Goal: Obtain resource: Obtain resource

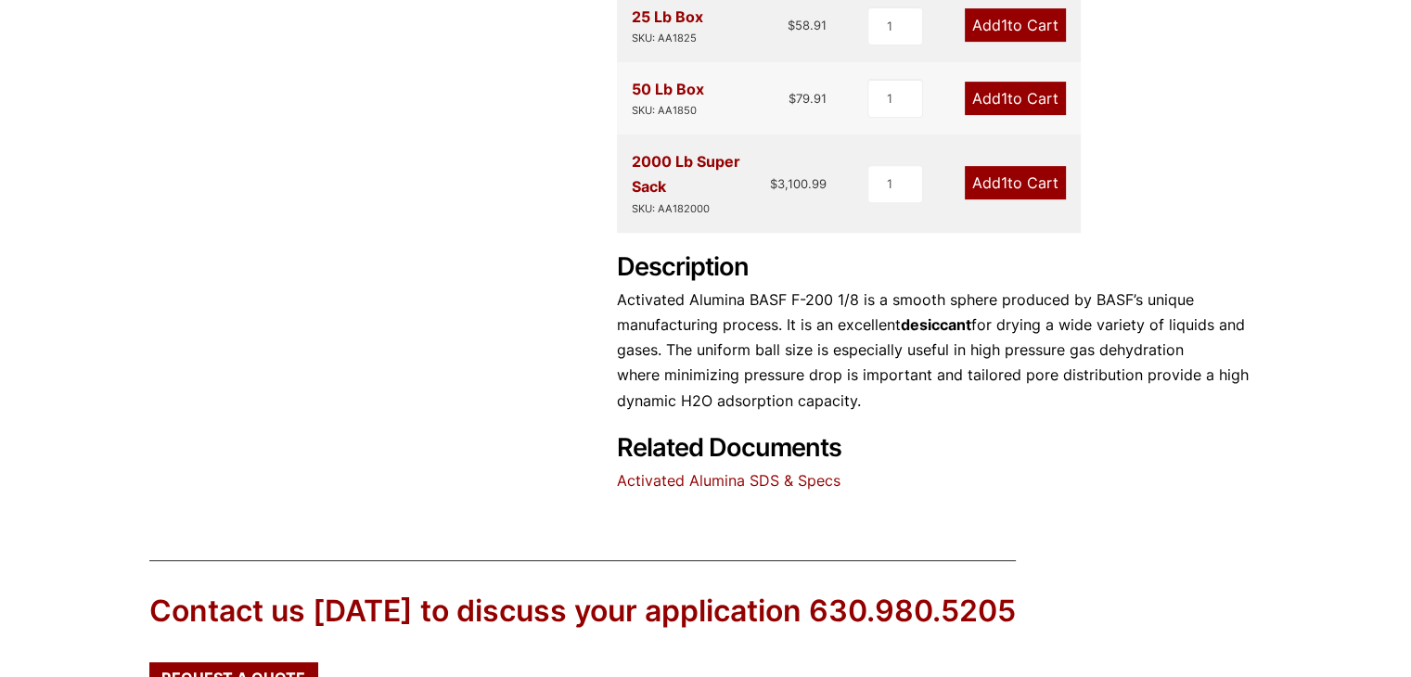
scroll to position [741, 0]
click at [757, 472] on link "Activated Alumina SDS & Specs" at bounding box center [729, 479] width 224 height 19
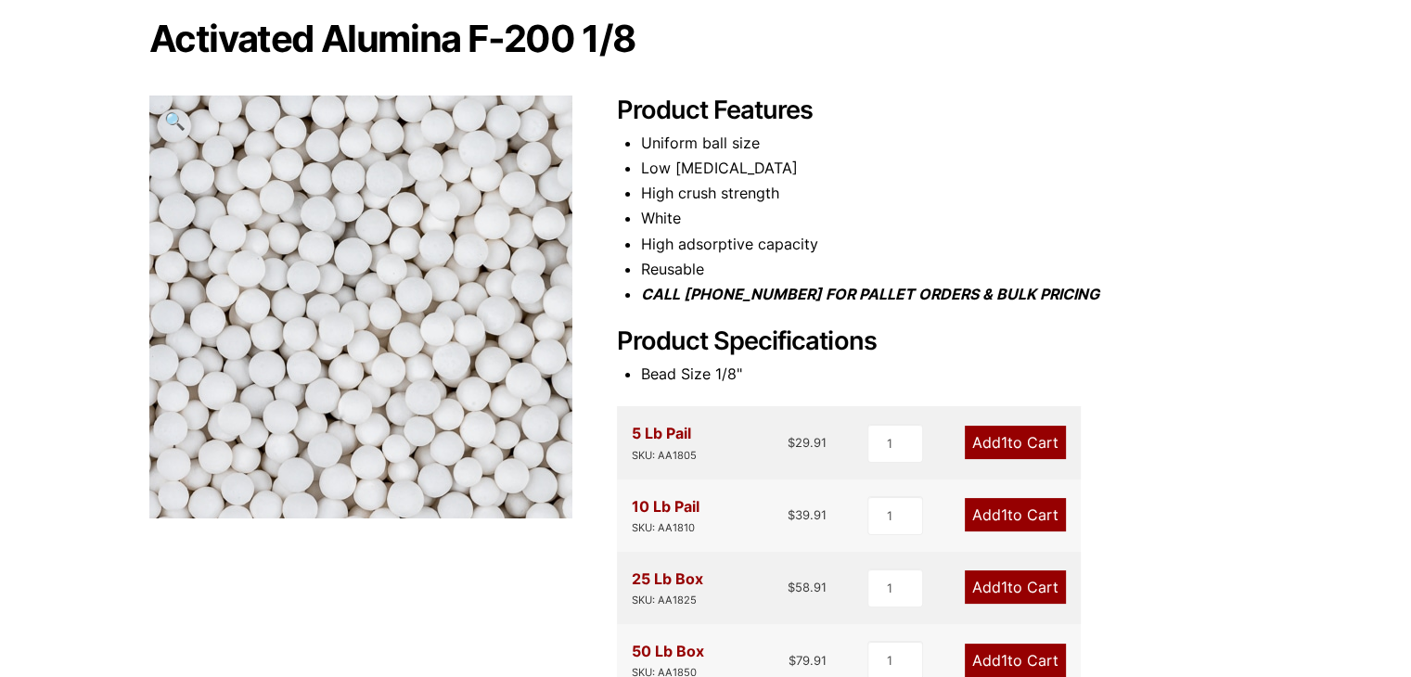
scroll to position [177, 0]
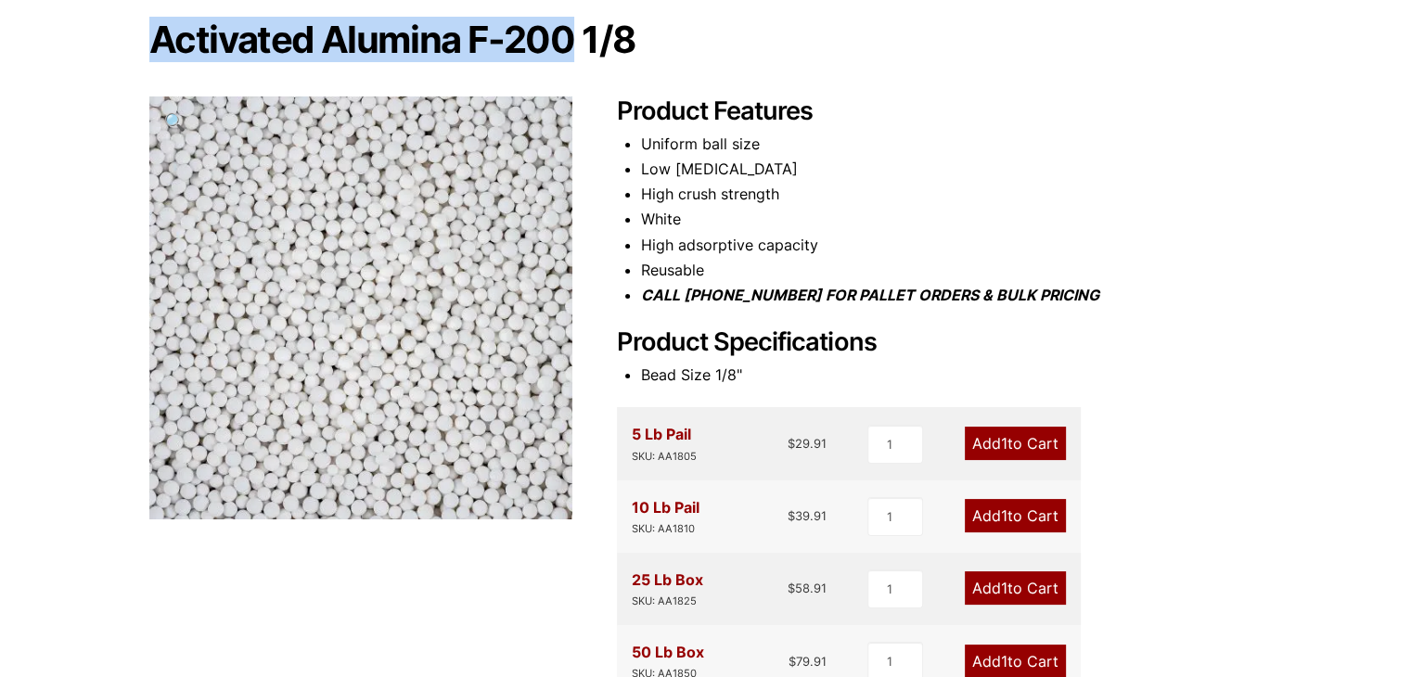
drag, startPoint x: 158, startPoint y: 37, endPoint x: 574, endPoint y: 38, distance: 416.6
click at [574, 38] on h1 "Activated Alumina F-200 1/8" at bounding box center [705, 39] width 1113 height 39
copy h1 "Activated Alumina F-200"
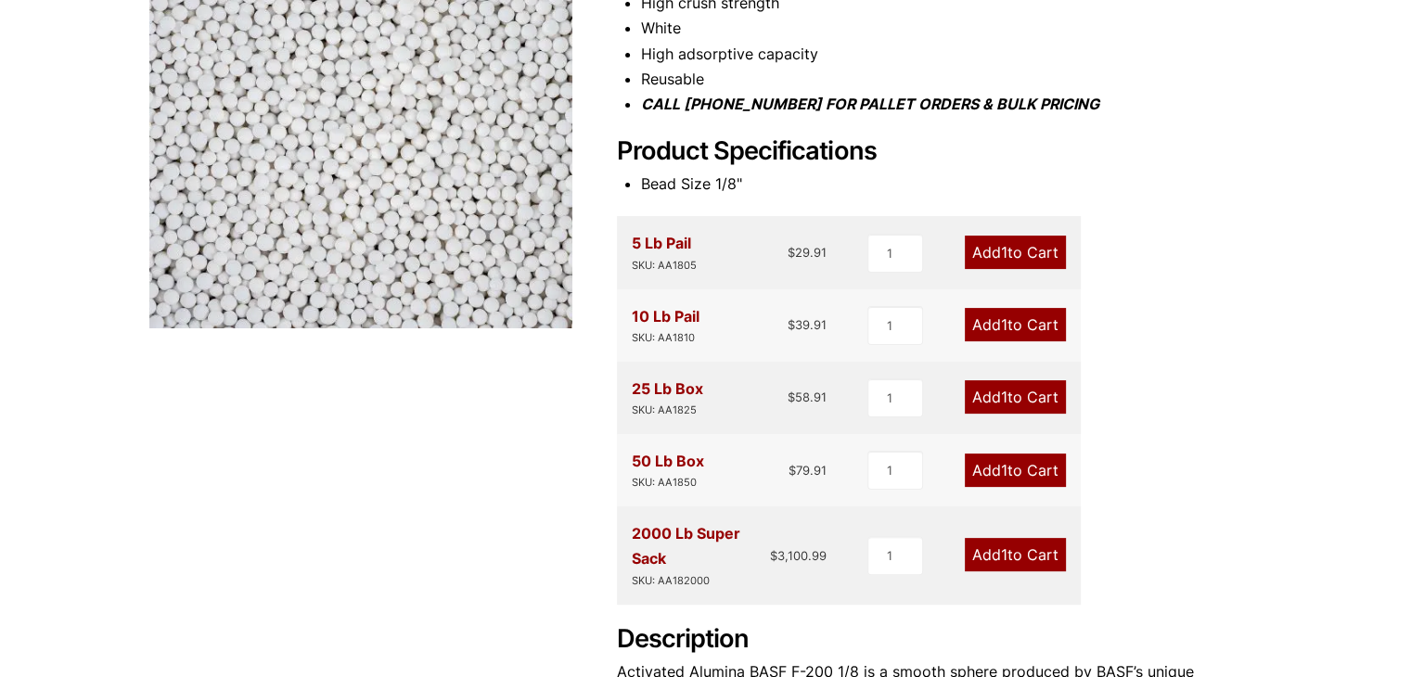
scroll to position [369, 0]
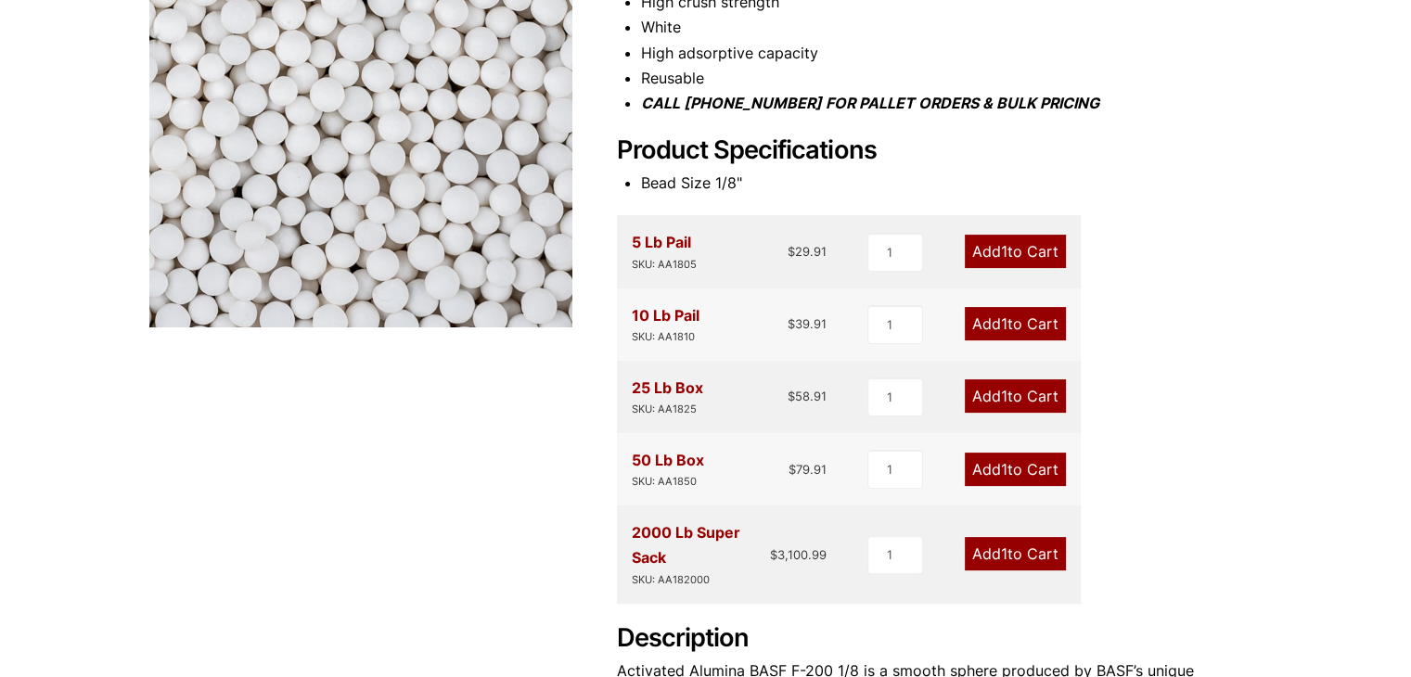
drag, startPoint x: 492, startPoint y: 292, endPoint x: 430, endPoint y: 381, distance: 108.1
click at [430, 381] on div "Activated Alumina F-200 1/8 🔍 Product Features Uniform ball size Low abrasion H…" at bounding box center [705, 346] width 1113 height 1036
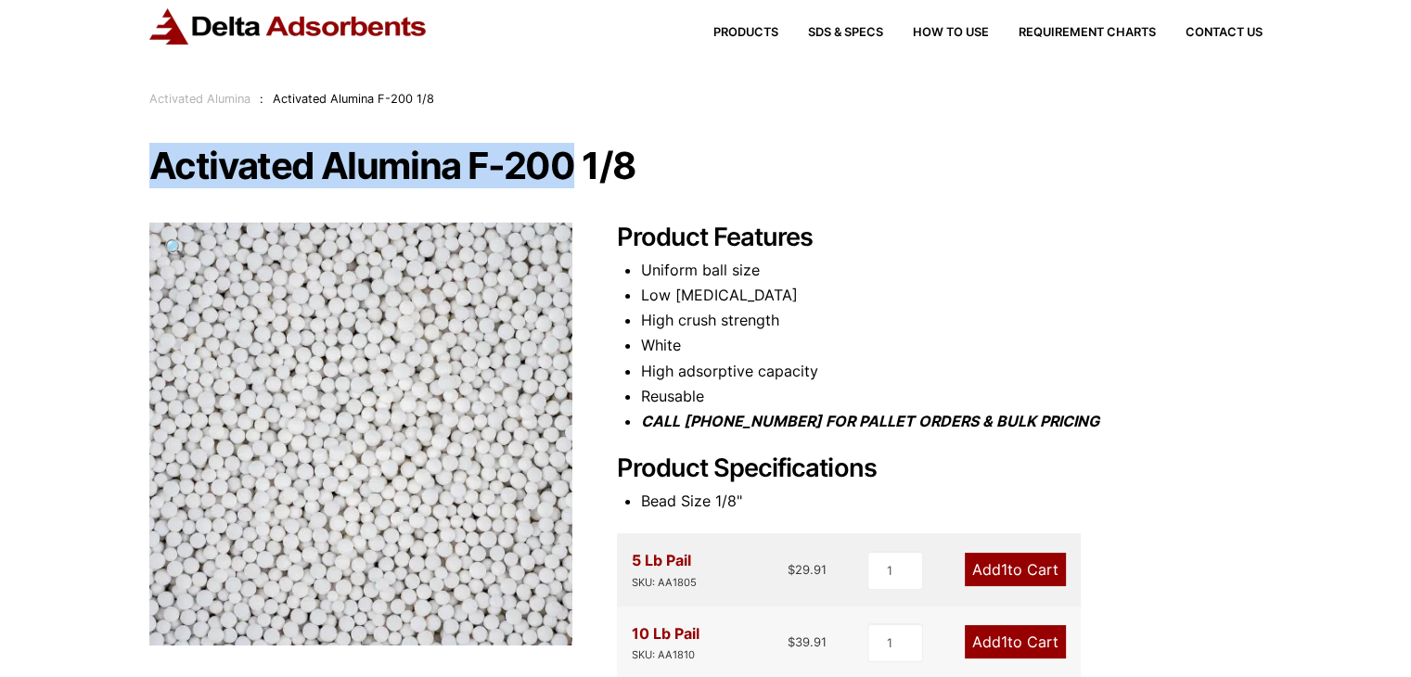
scroll to position [0, 0]
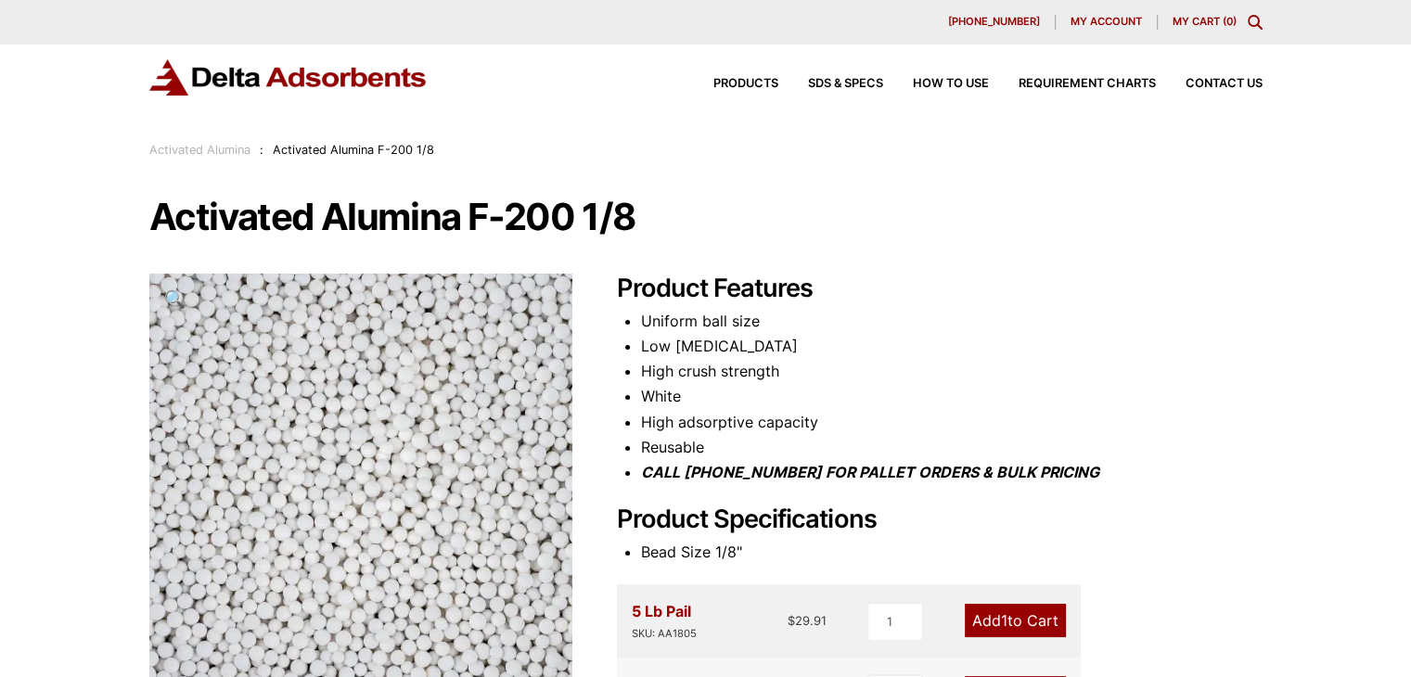
click at [115, 82] on div "Products SDS & SPECS How to Use Requirement Charts Contact Us" at bounding box center [705, 93] width 1411 height 96
click at [104, 62] on div "Products SDS & SPECS How to Use Requirement Charts Contact Us" at bounding box center [705, 93] width 1411 height 96
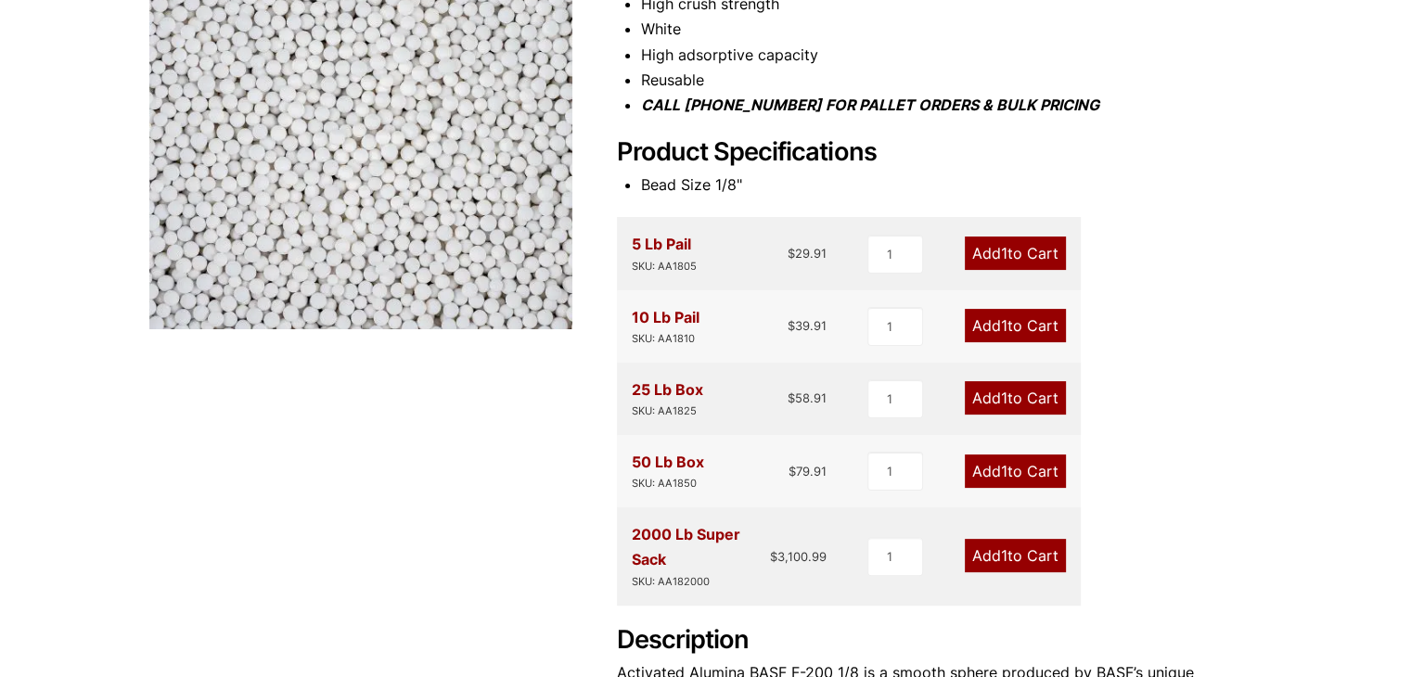
scroll to position [368, 0]
